Goal: Task Accomplishment & Management: Complete application form

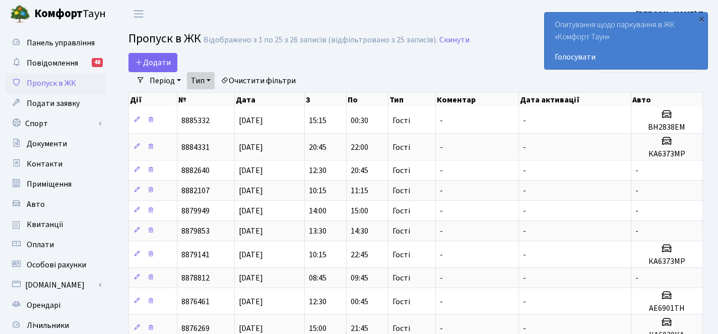
select select "25"
click at [153, 65] on span "Додати" at bounding box center [153, 62] width 36 height 11
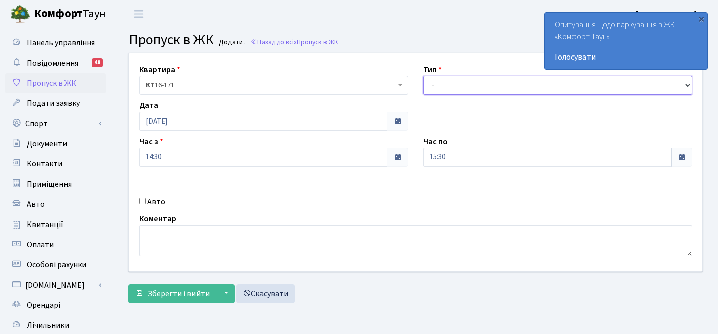
click at [453, 91] on select "- Доставка Таксі Гості Сервіс" at bounding box center [557, 85] width 269 height 19
select select "3"
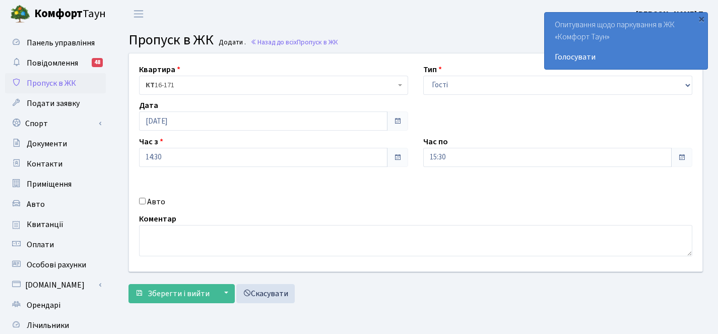
click at [146, 204] on div "Авто" at bounding box center [273, 201] width 284 height 12
click at [146, 201] on div "Авто" at bounding box center [273, 201] width 284 height 12
click at [144, 201] on input "Авто" at bounding box center [142, 200] width 7 height 7
checkbox input "true"
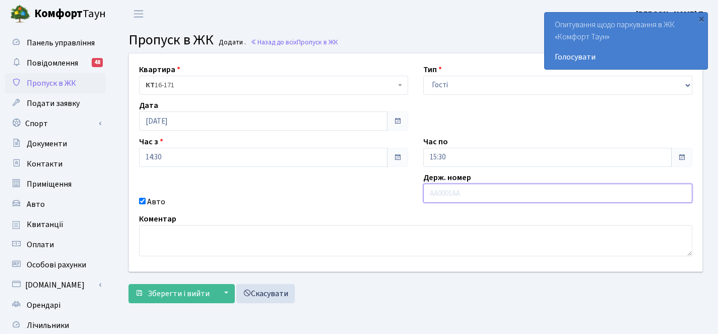
click at [453, 195] on input "text" at bounding box center [557, 192] width 269 height 19
paste input "аі6986нт"
type input "АІ6986НТ"
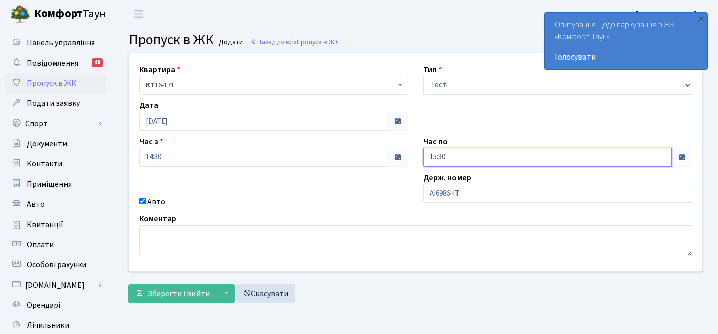
click at [486, 156] on input "15:30" at bounding box center [547, 157] width 248 height 19
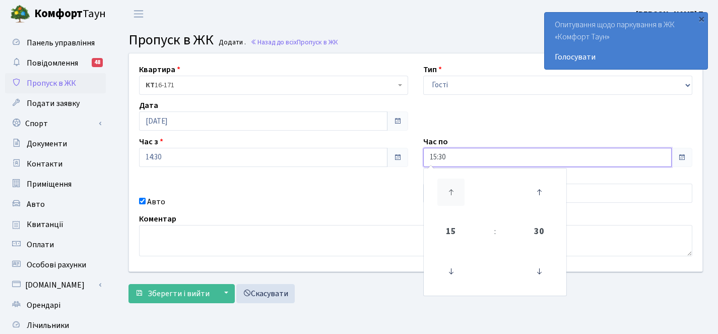
click at [455, 196] on icon at bounding box center [450, 191] width 27 height 27
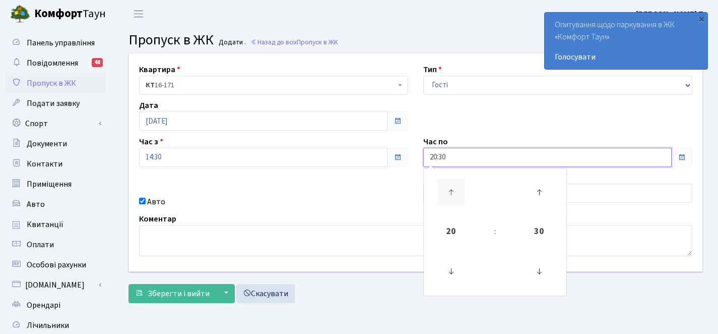
click at [455, 196] on icon at bounding box center [450, 191] width 27 height 27
type input "00:30"
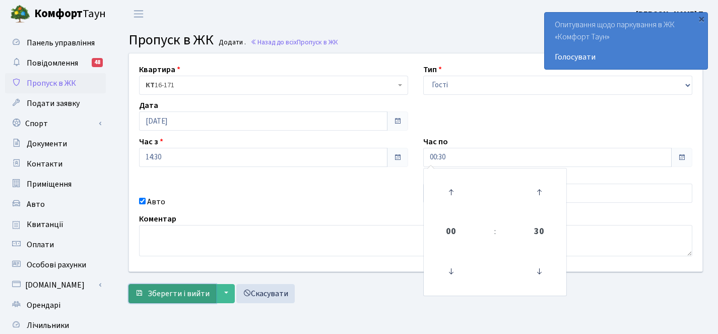
click at [164, 293] on span "Зберегти і вийти" at bounding box center [179, 293] width 62 height 11
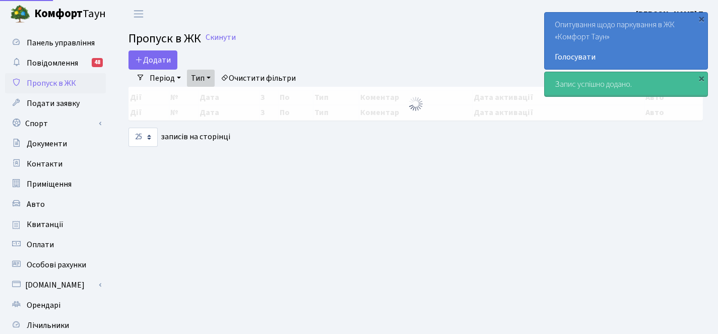
select select "25"
